Goal: Navigation & Orientation: Go to known website

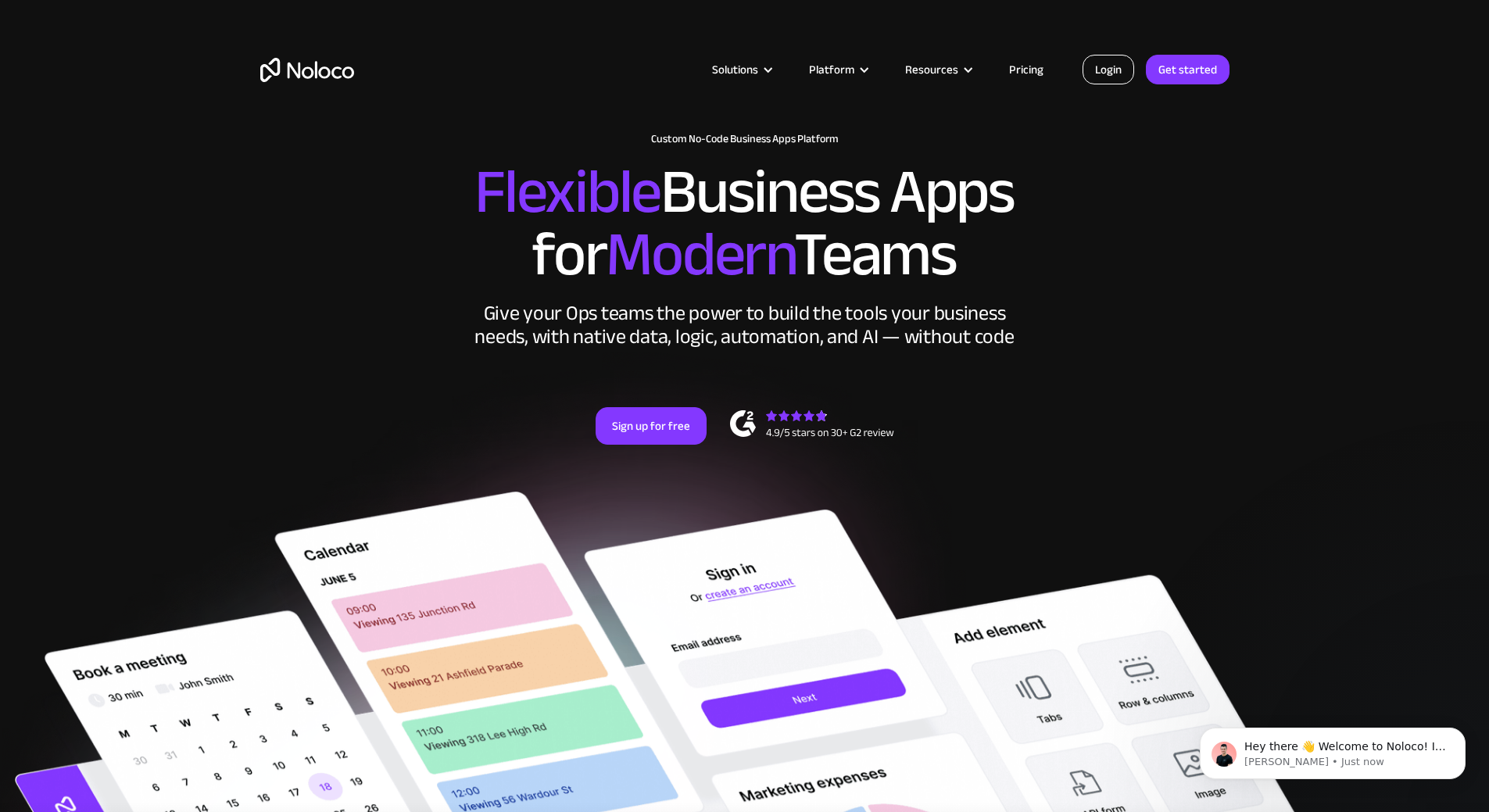
click at [1130, 63] on link "Login" at bounding box center [1108, 69] width 52 height 29
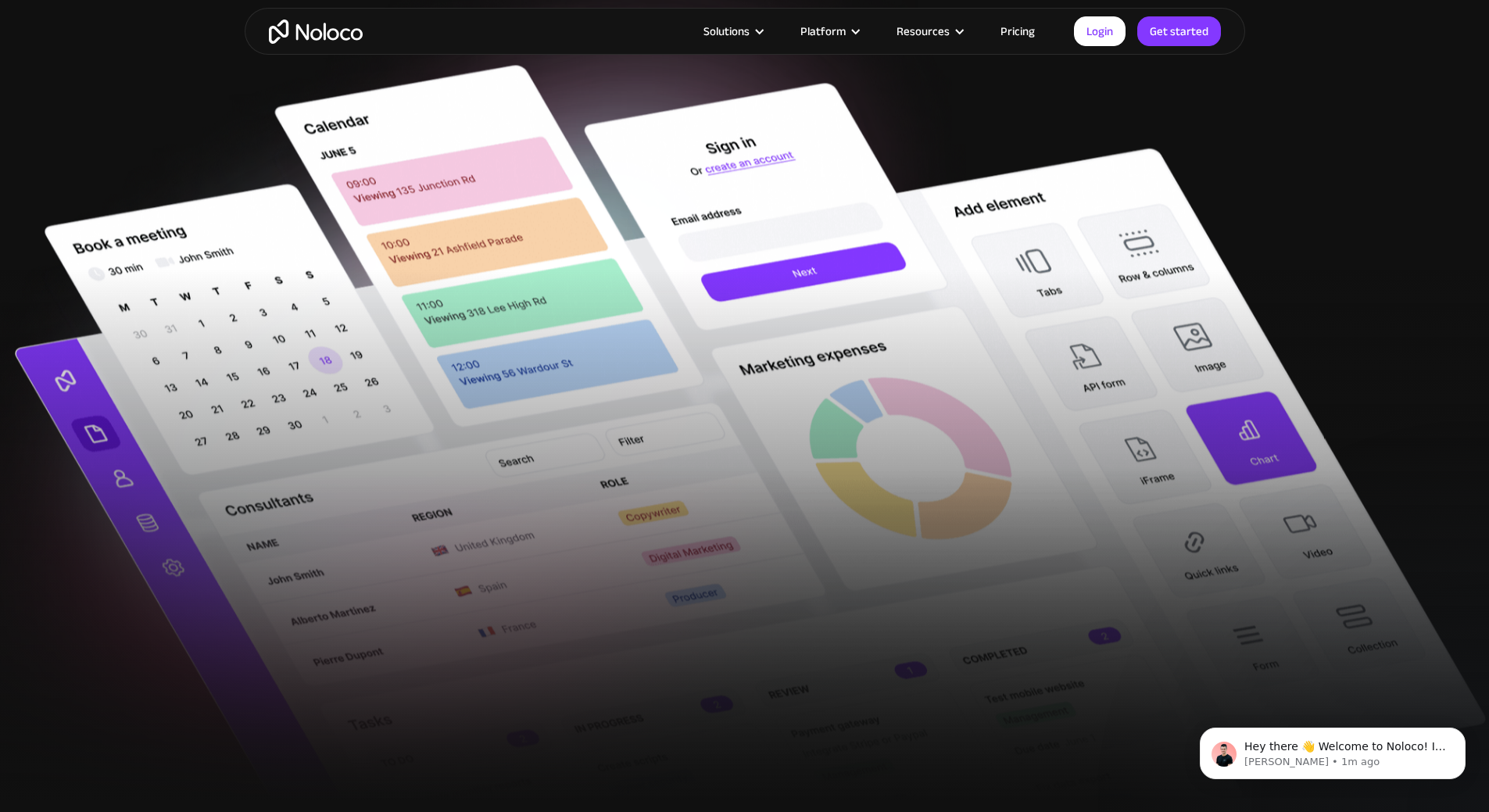
scroll to position [234, 0]
